Goal: Task Accomplishment & Management: Use online tool/utility

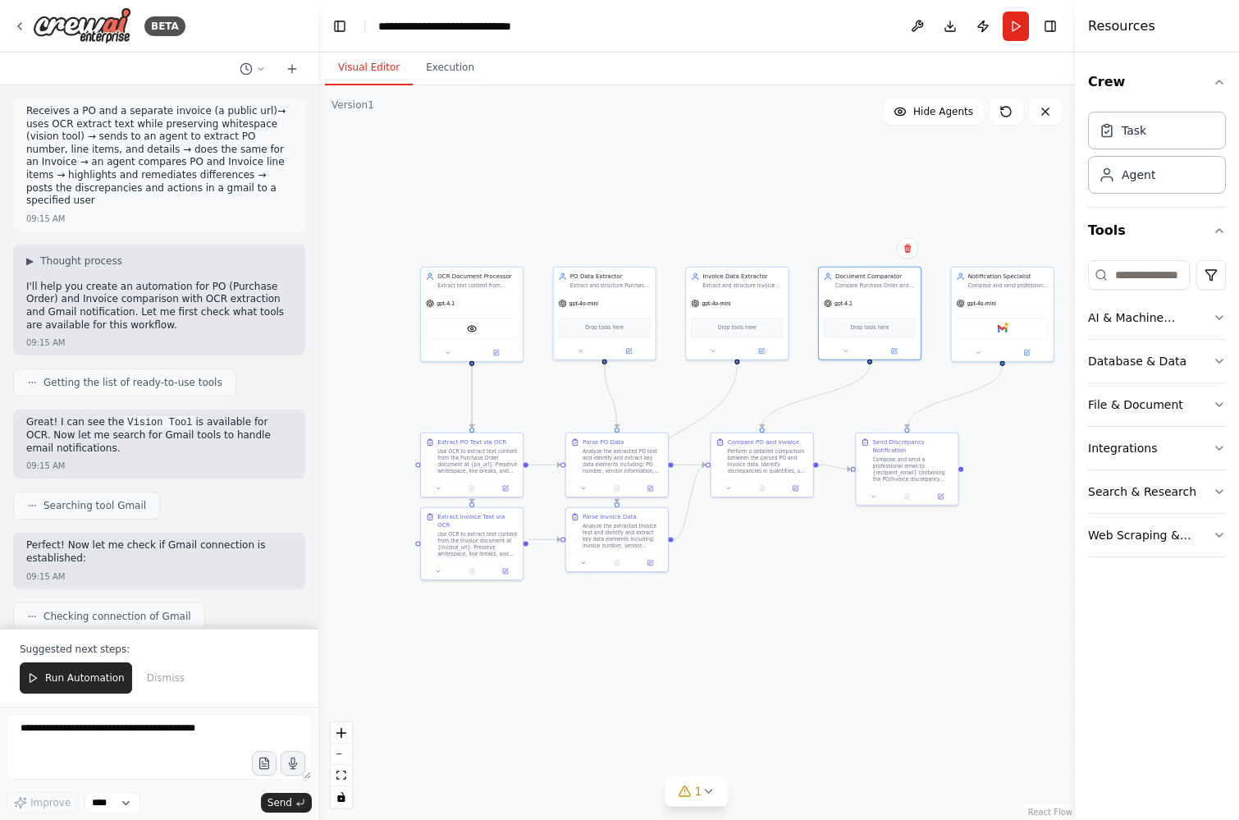
scroll to position [1327, 0]
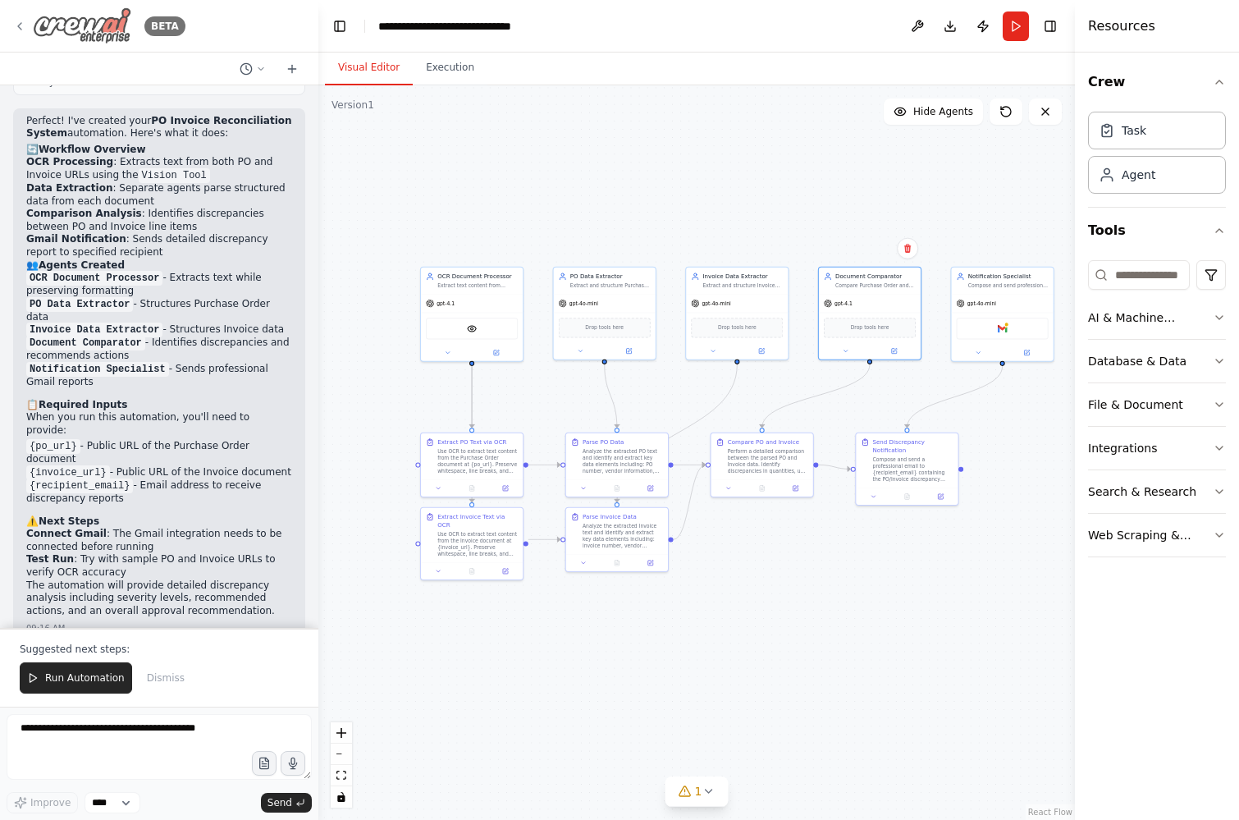
click at [18, 25] on icon at bounding box center [19, 26] width 3 height 7
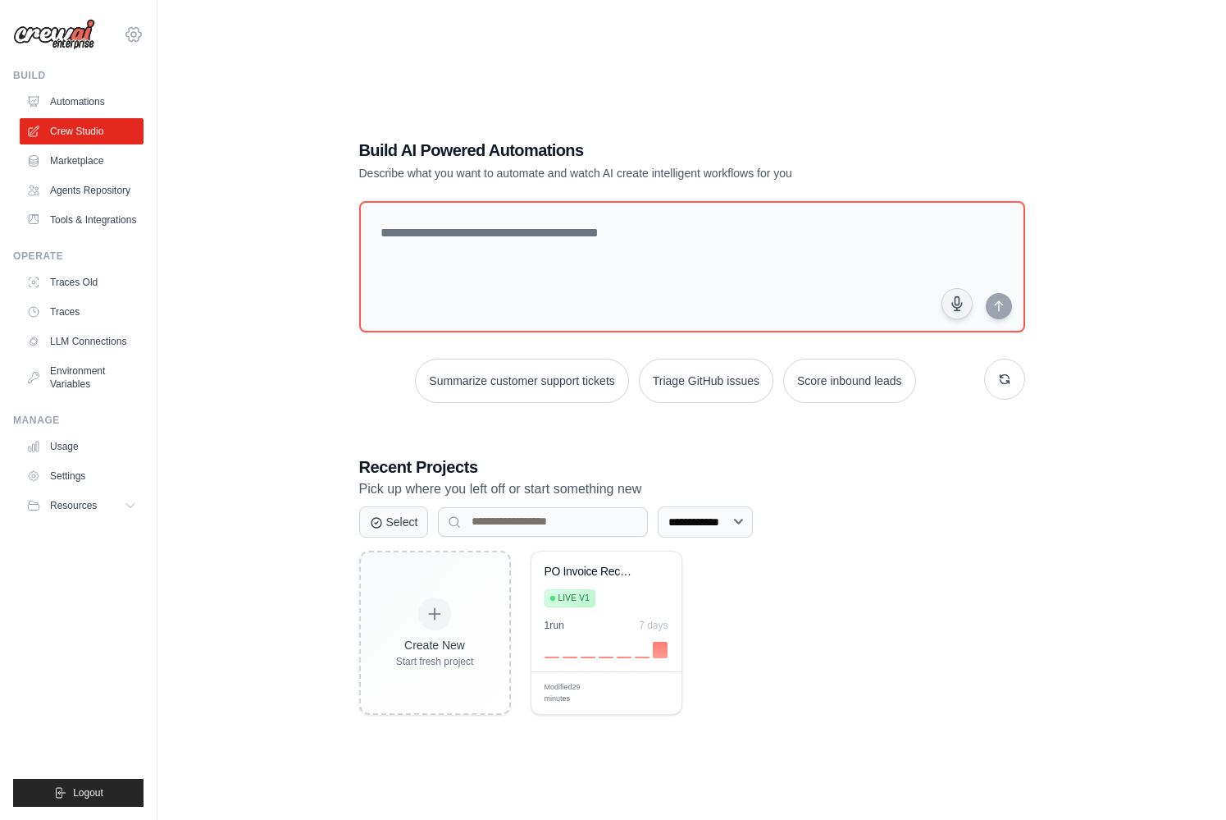
click at [131, 34] on icon at bounding box center [133, 34] width 5 height 5
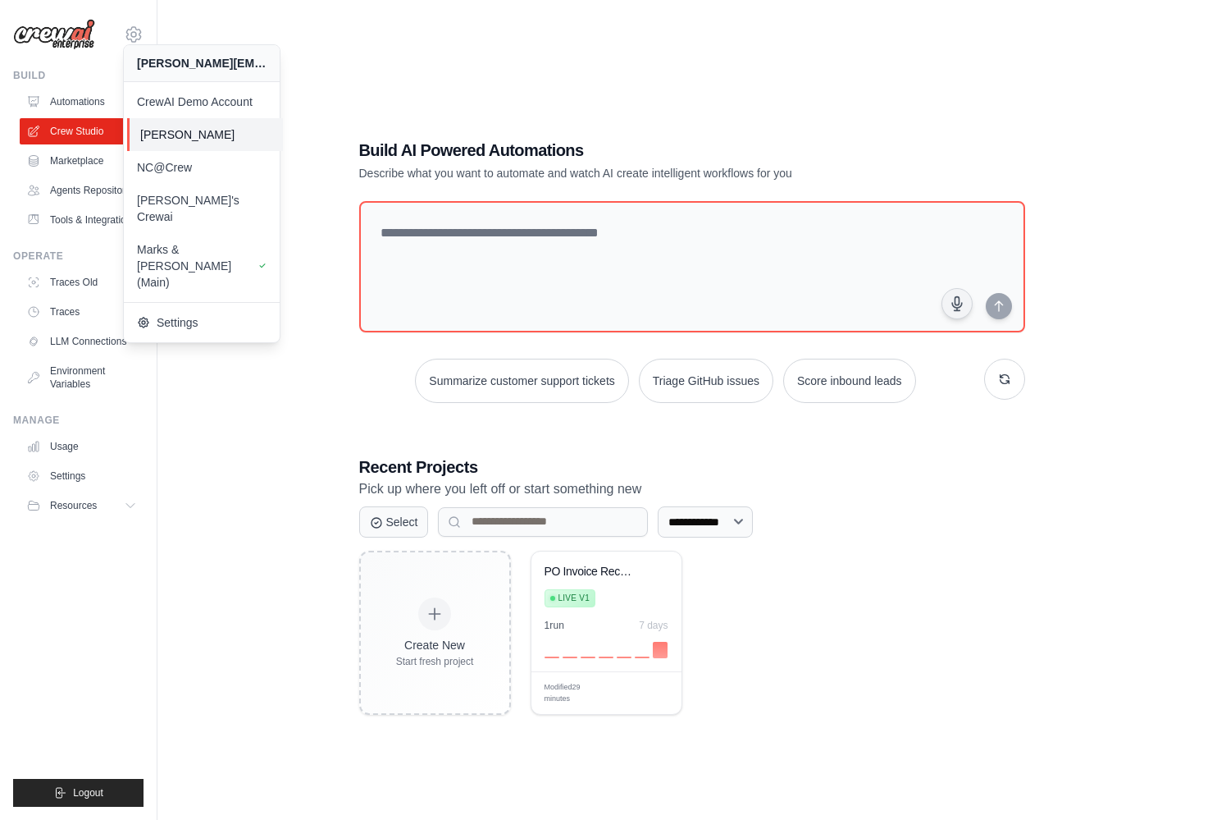
click at [186, 137] on span "[PERSON_NAME]" at bounding box center [205, 134] width 130 height 16
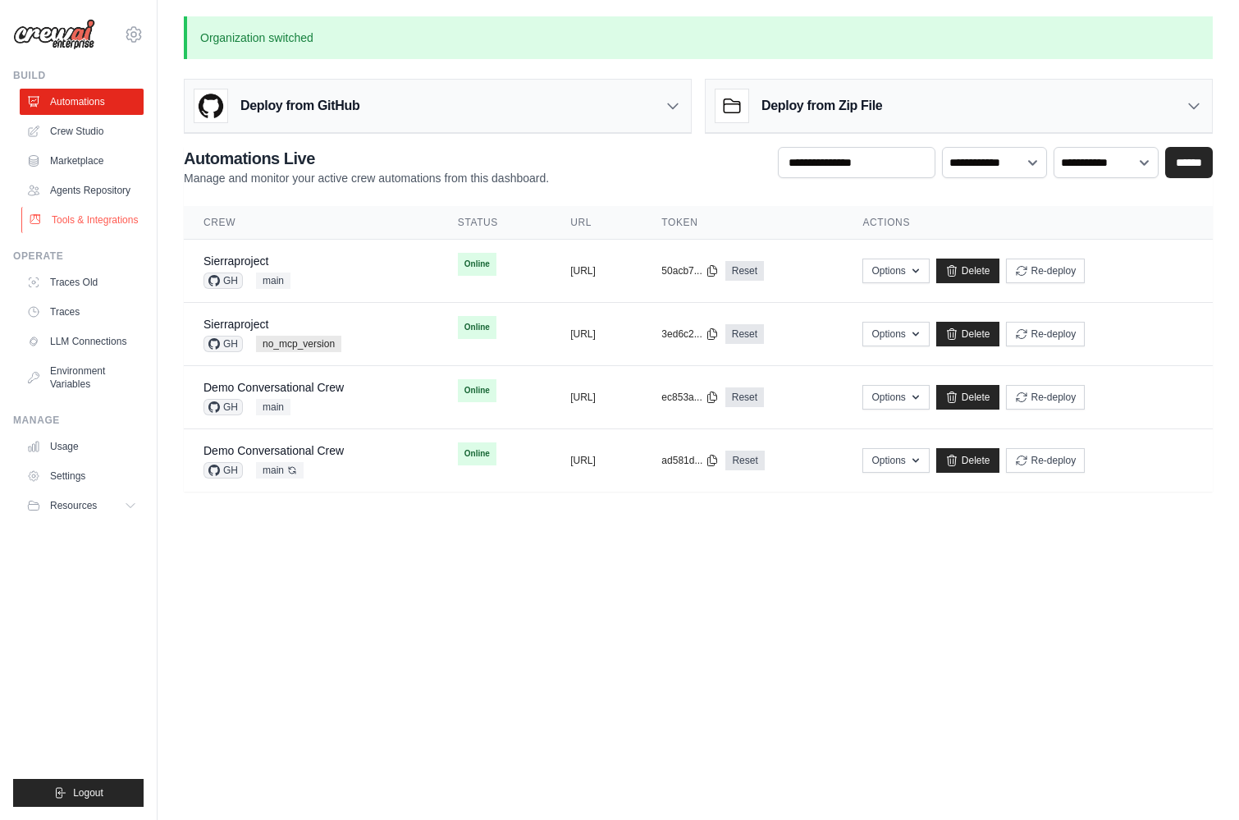
click at [84, 227] on link "Tools & Integrations" at bounding box center [83, 220] width 124 height 26
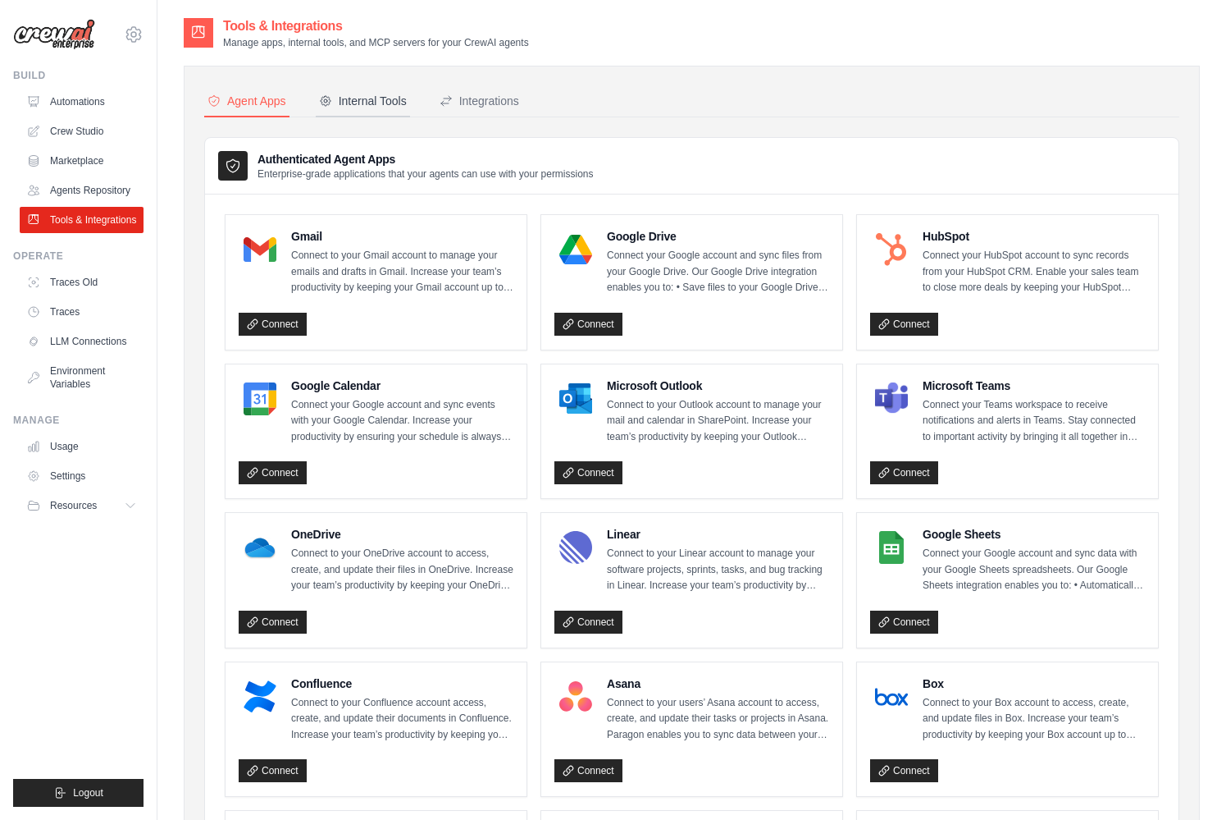
click at [382, 98] on div "Internal Tools" at bounding box center [363, 101] width 88 height 16
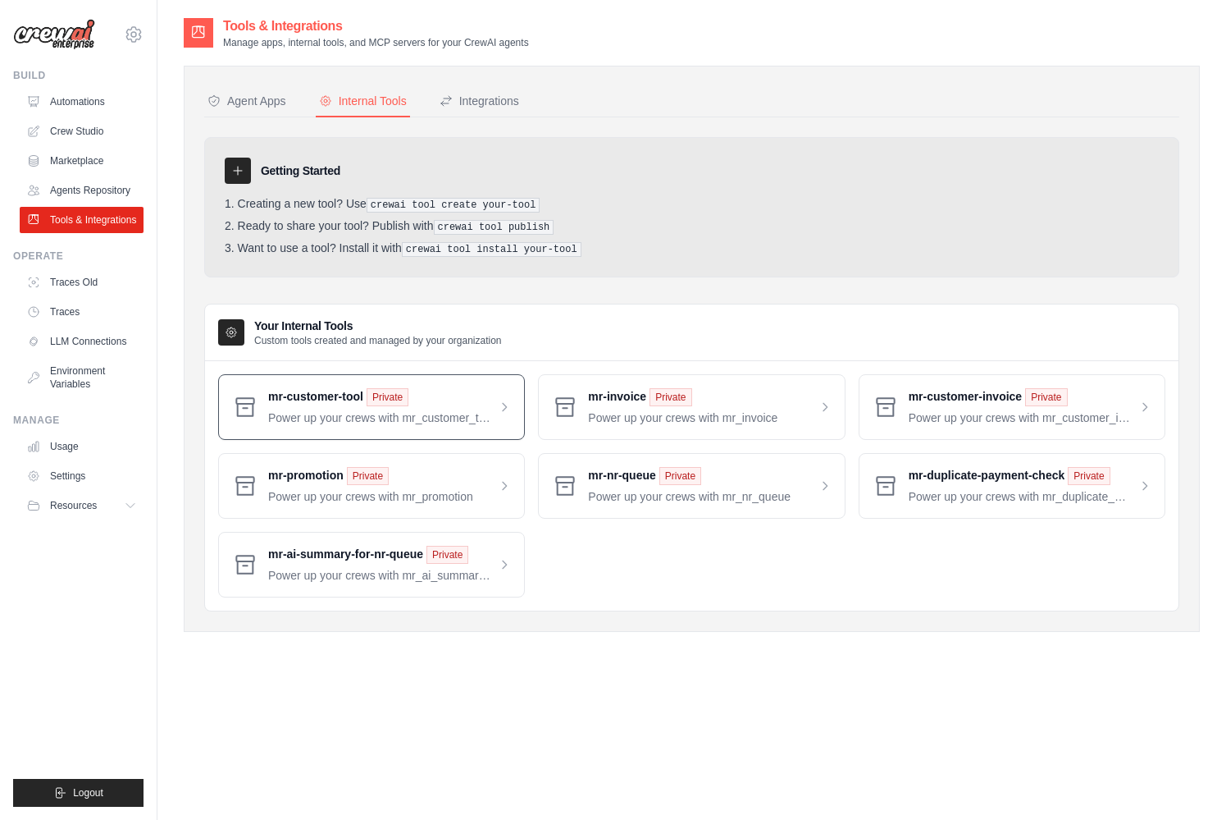
click at [420, 410] on span at bounding box center [389, 407] width 243 height 38
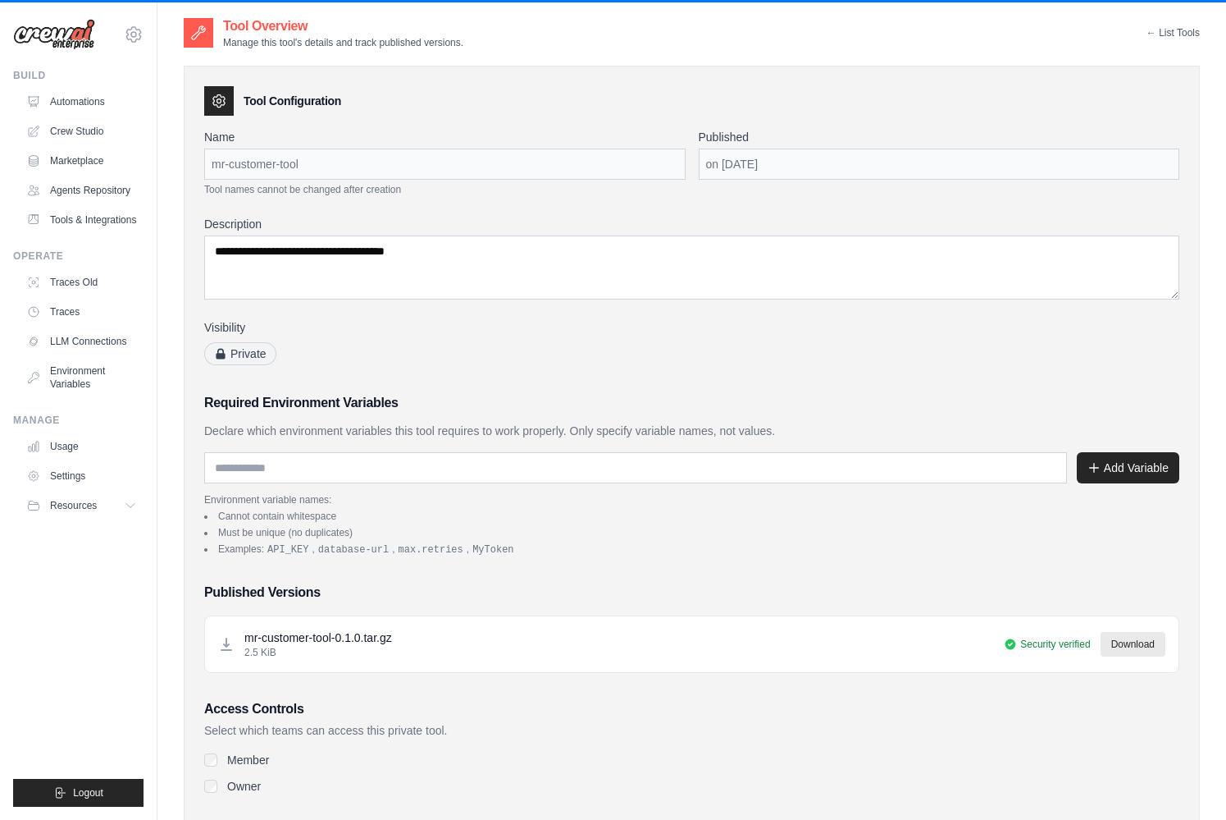
scroll to position [96, 0]
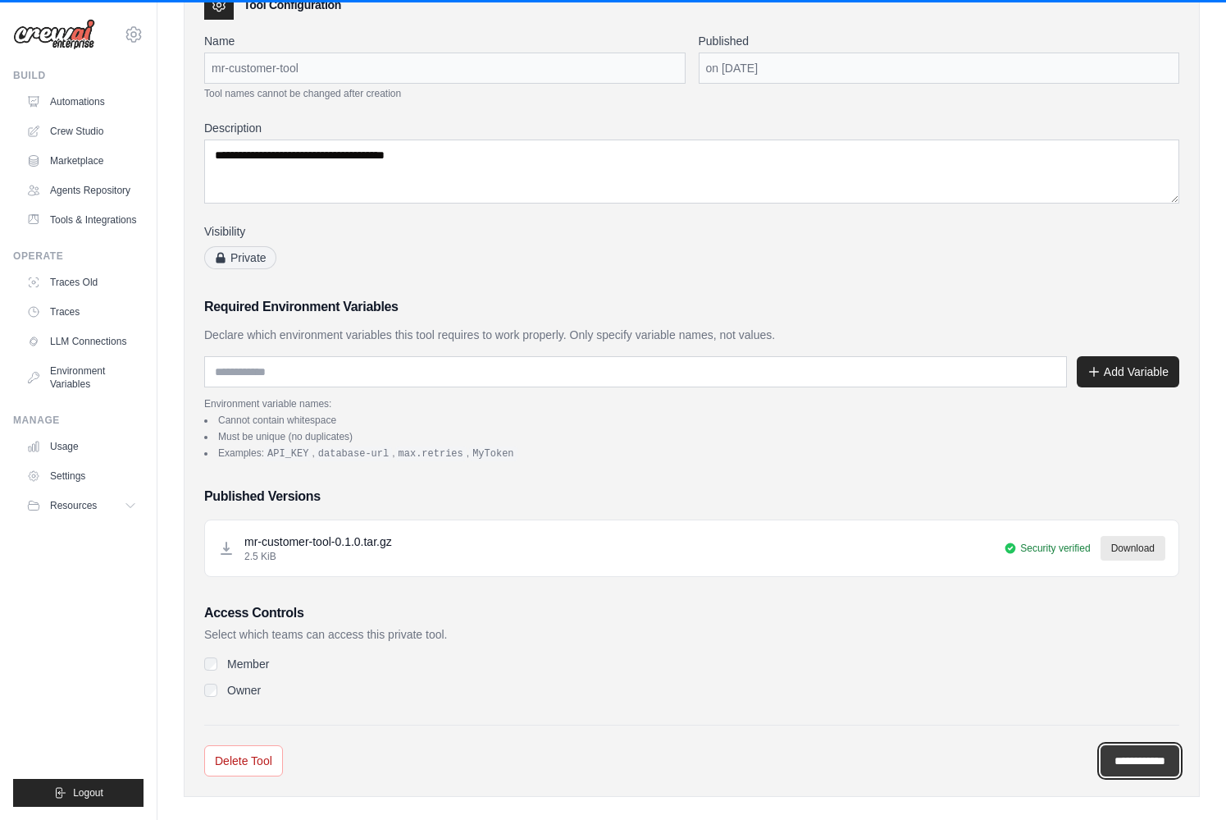
click at [1119, 757] on input "**********" at bounding box center [1140, 760] width 79 height 31
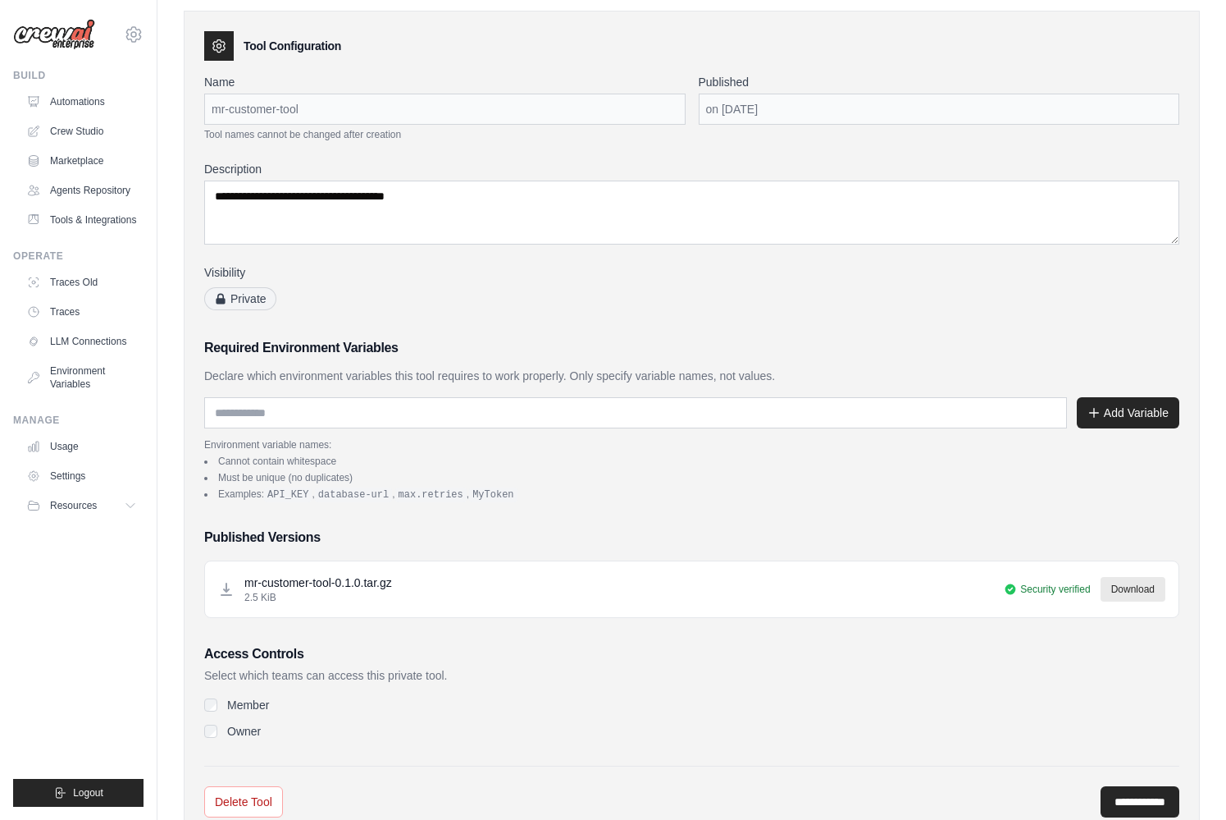
scroll to position [106, 0]
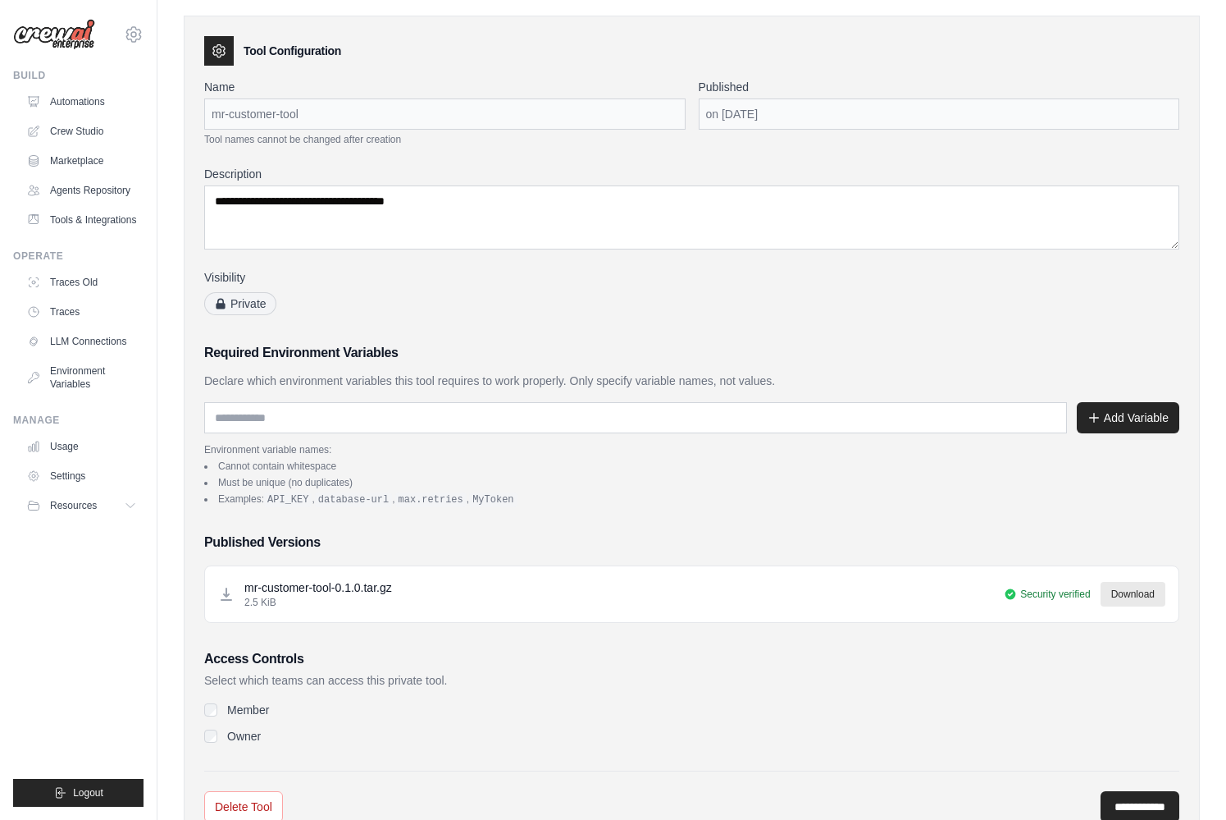
click at [419, 582] on div "mr-customer-tool-0.1.0.tar.gz 2.5 KiB Security verified Download" at bounding box center [692, 594] width 948 height 30
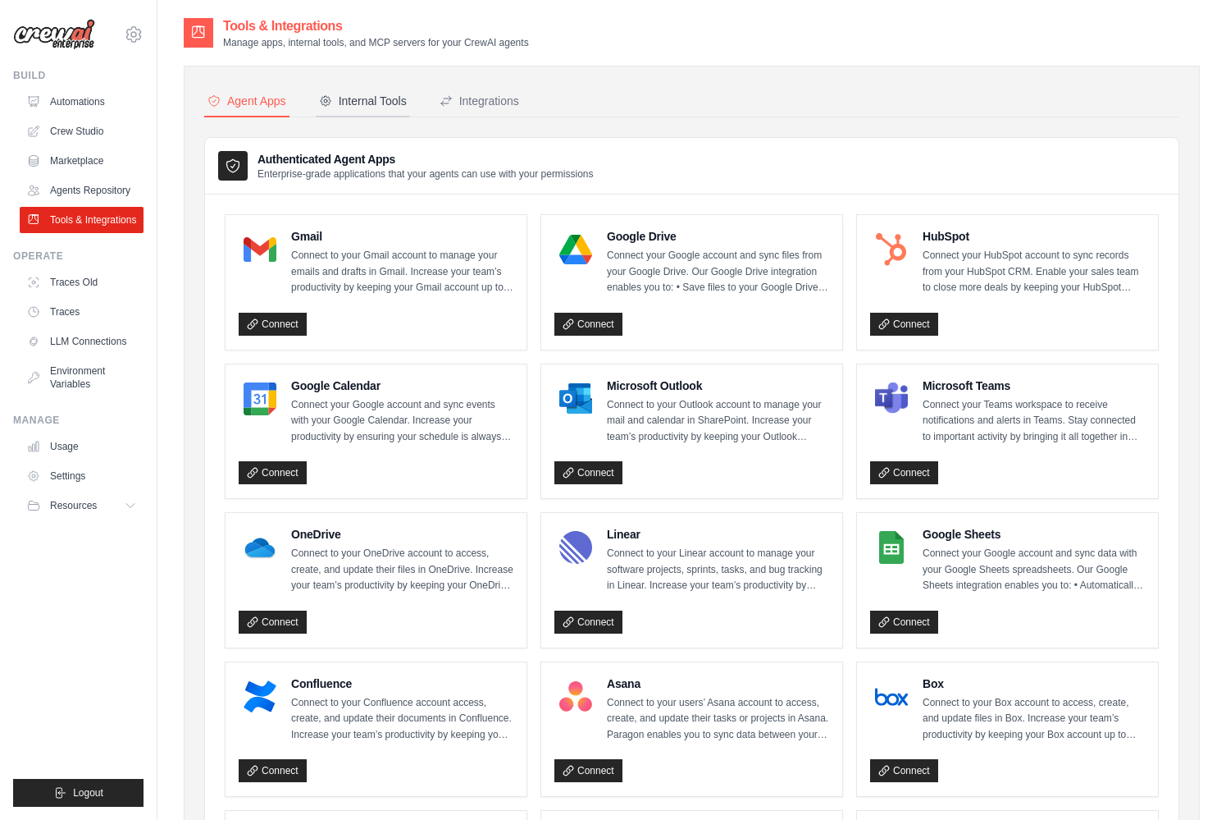
click at [386, 97] on div "Internal Tools" at bounding box center [363, 101] width 88 height 16
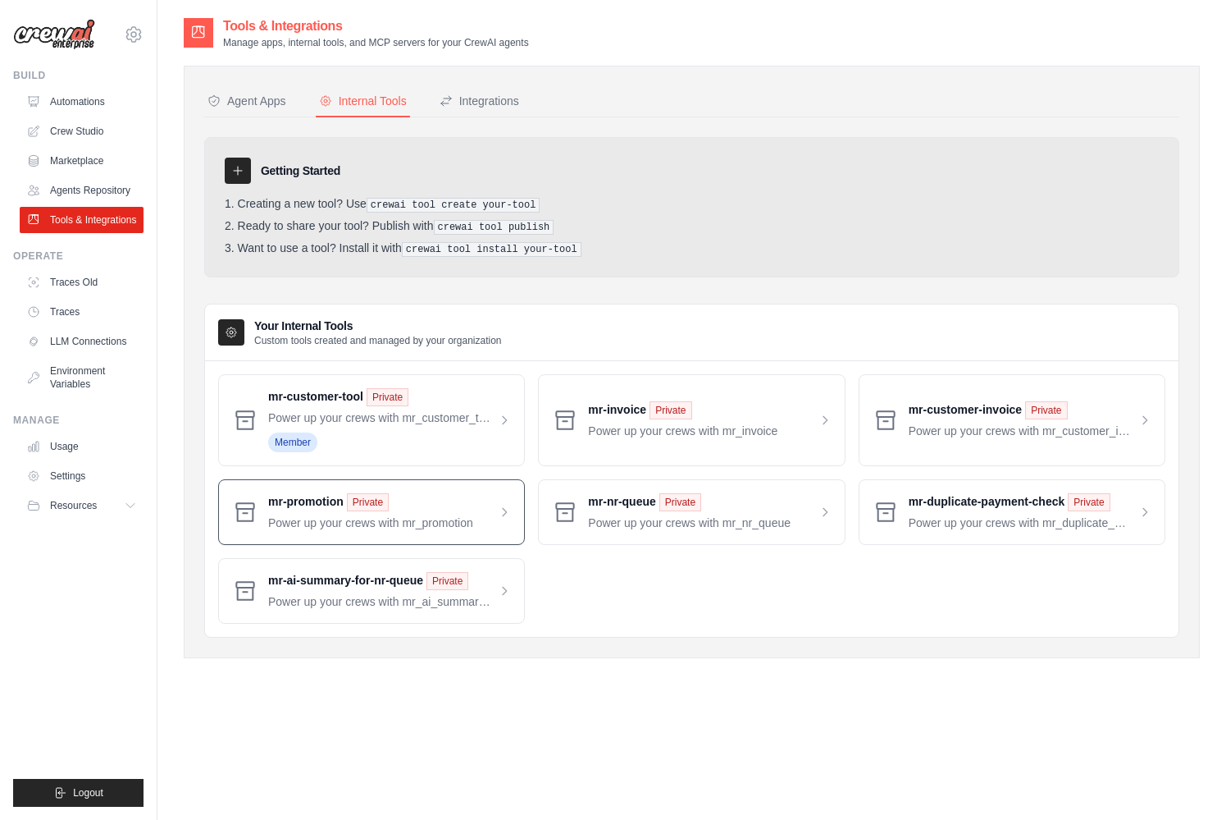
click at [311, 509] on span at bounding box center [389, 512] width 243 height 38
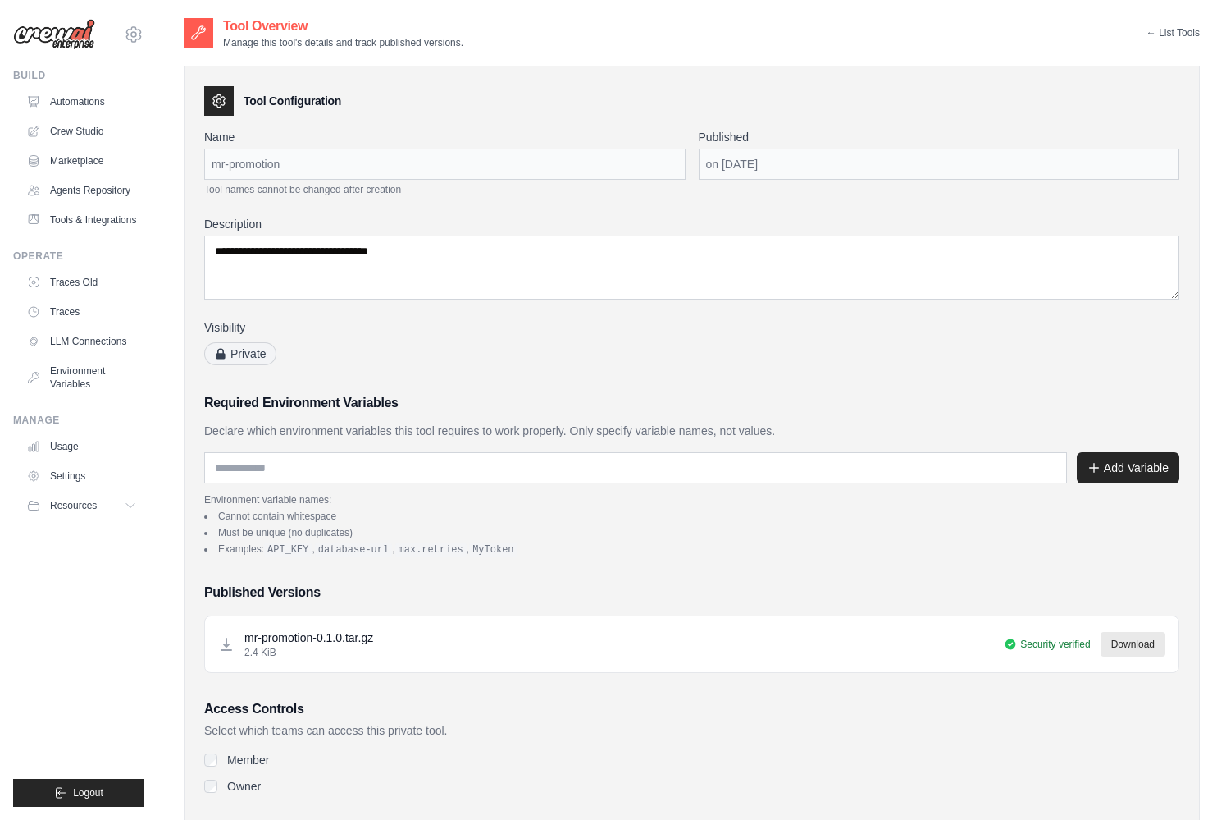
scroll to position [114, 0]
click at [188, 36] on div at bounding box center [199, 33] width 30 height 30
click at [204, 34] on icon at bounding box center [198, 33] width 16 height 16
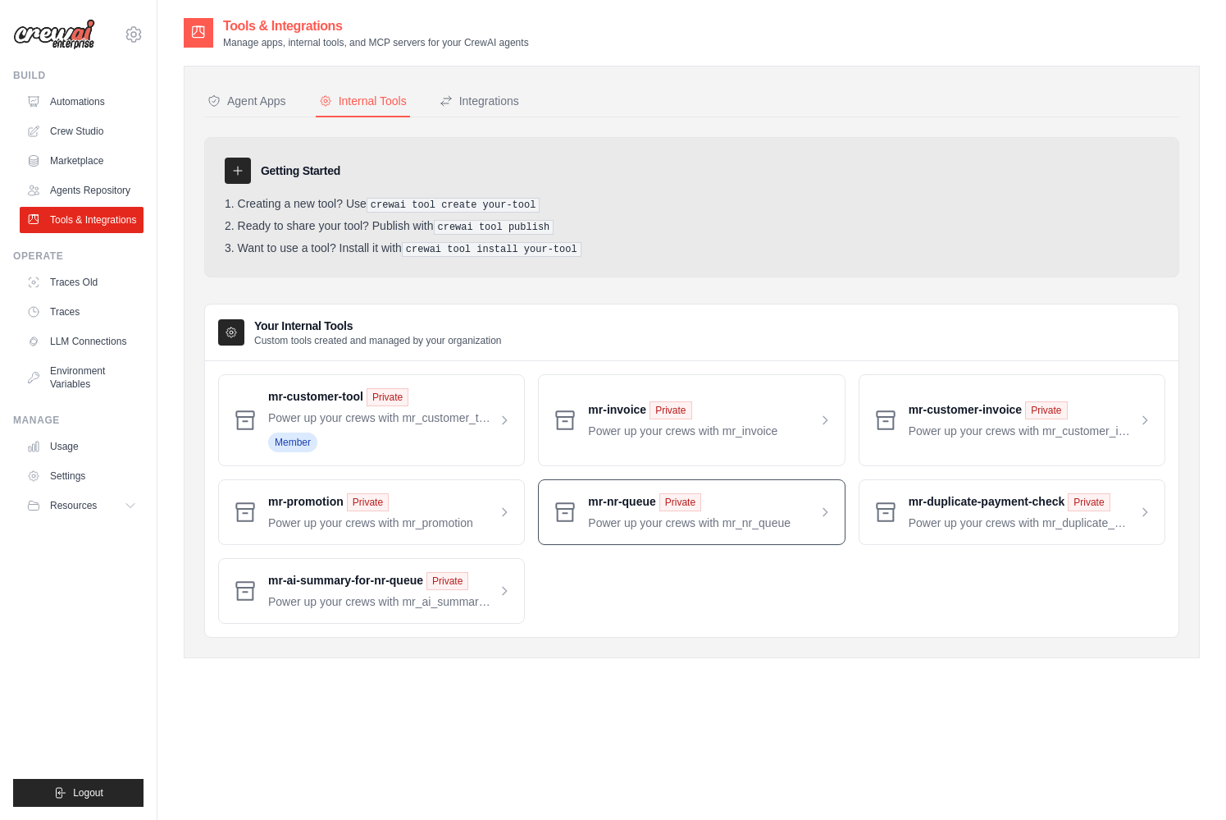
click at [612, 509] on span at bounding box center [709, 512] width 243 height 38
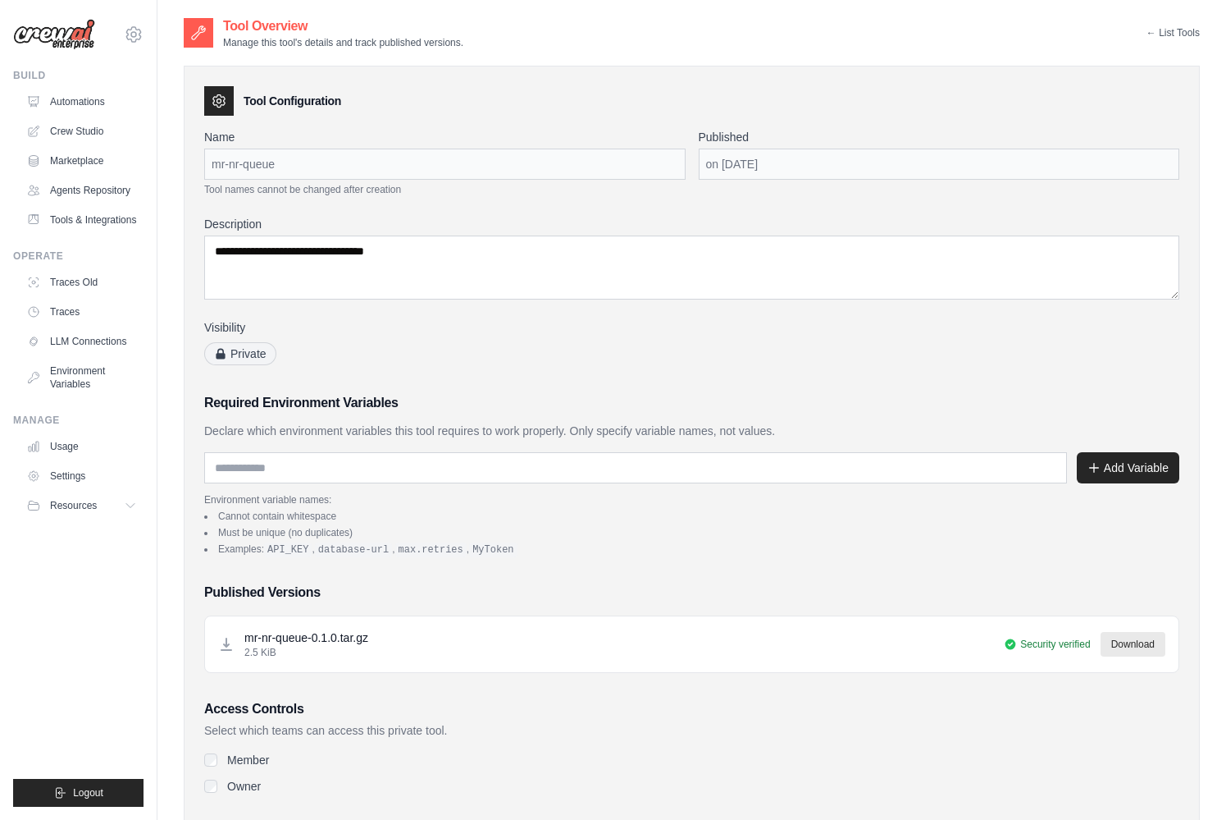
drag, startPoint x: 279, startPoint y: 165, endPoint x: 212, endPoint y: 166, distance: 67.3
click at [212, 166] on div "mr-nr-queue" at bounding box center [445, 163] width 482 height 31
copy div "mr-nr-queue"
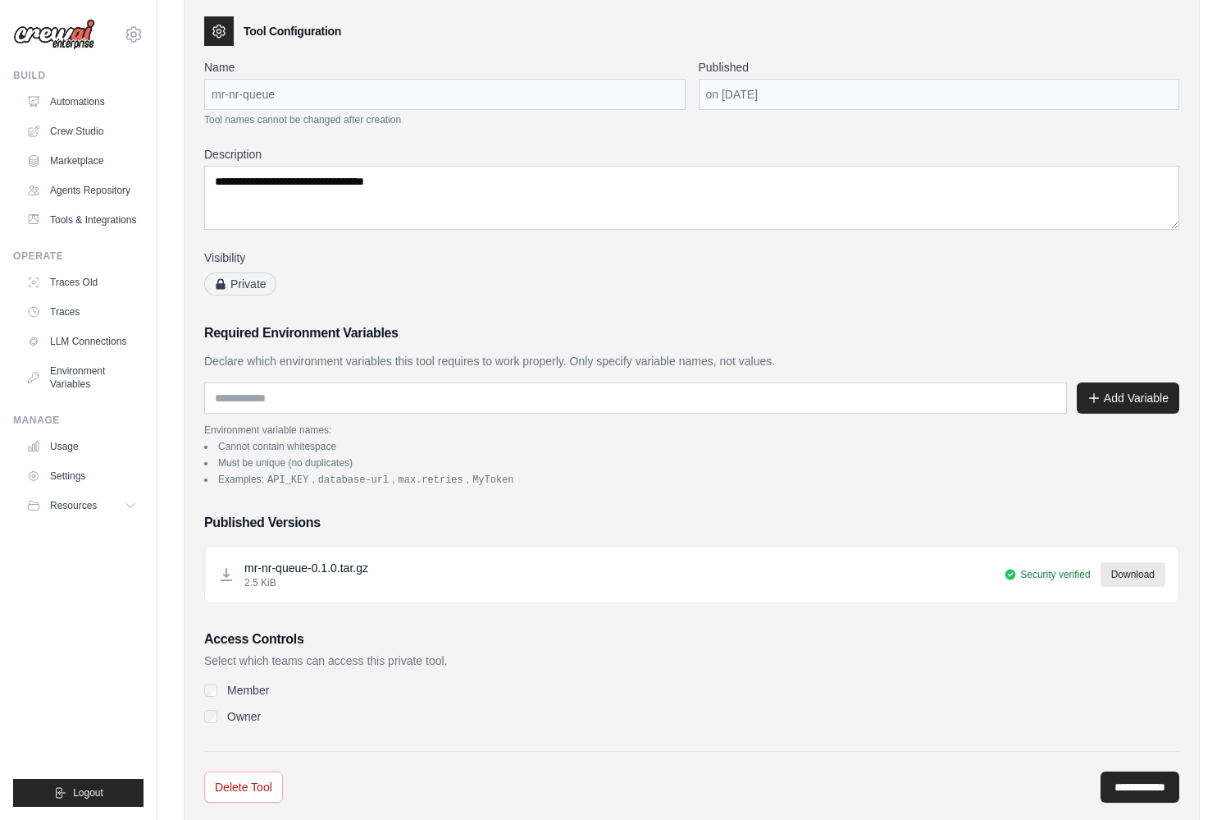
scroll to position [114, 0]
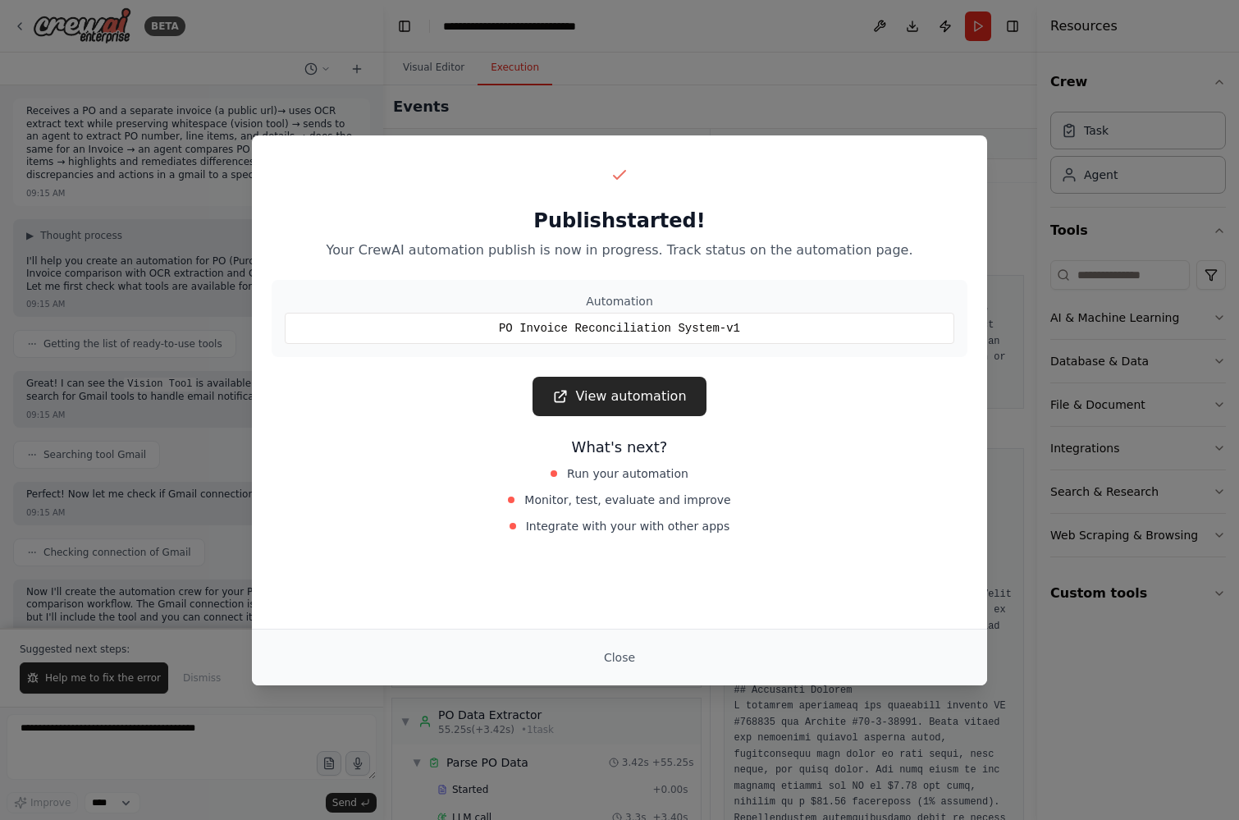
scroll to position [859, 0]
